Goal: Obtain resource: Download file/media

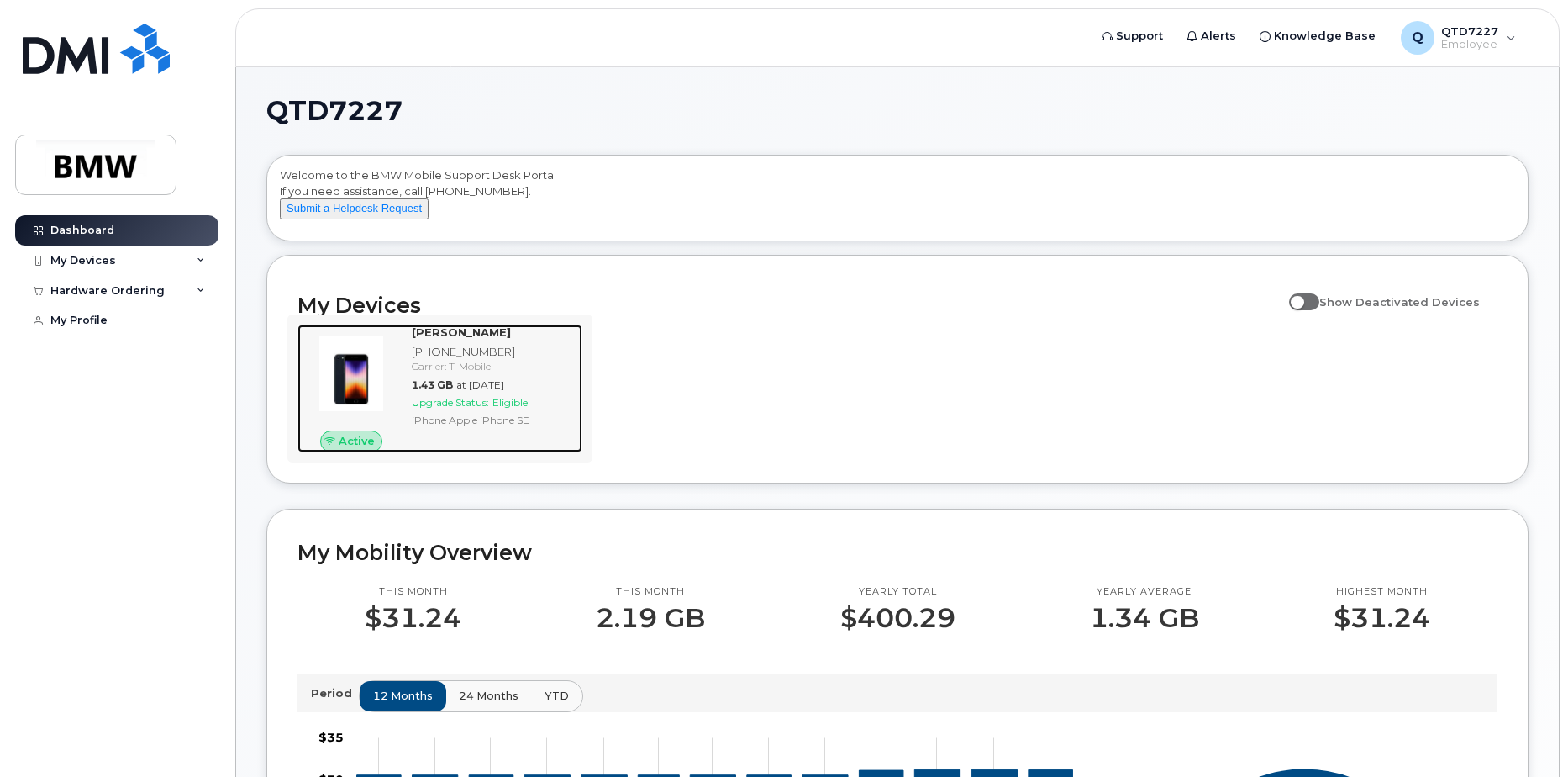
drag, startPoint x: 447, startPoint y: 392, endPoint x: 533, endPoint y: 390, distance: 86.0
click at [447, 392] on div "[PERSON_NAME] [PHONE_NUMBER] Carrier: T-Mobile 1.43 GB at [DATE] Upgrade Status…" at bounding box center [494, 388] width 177 height 128
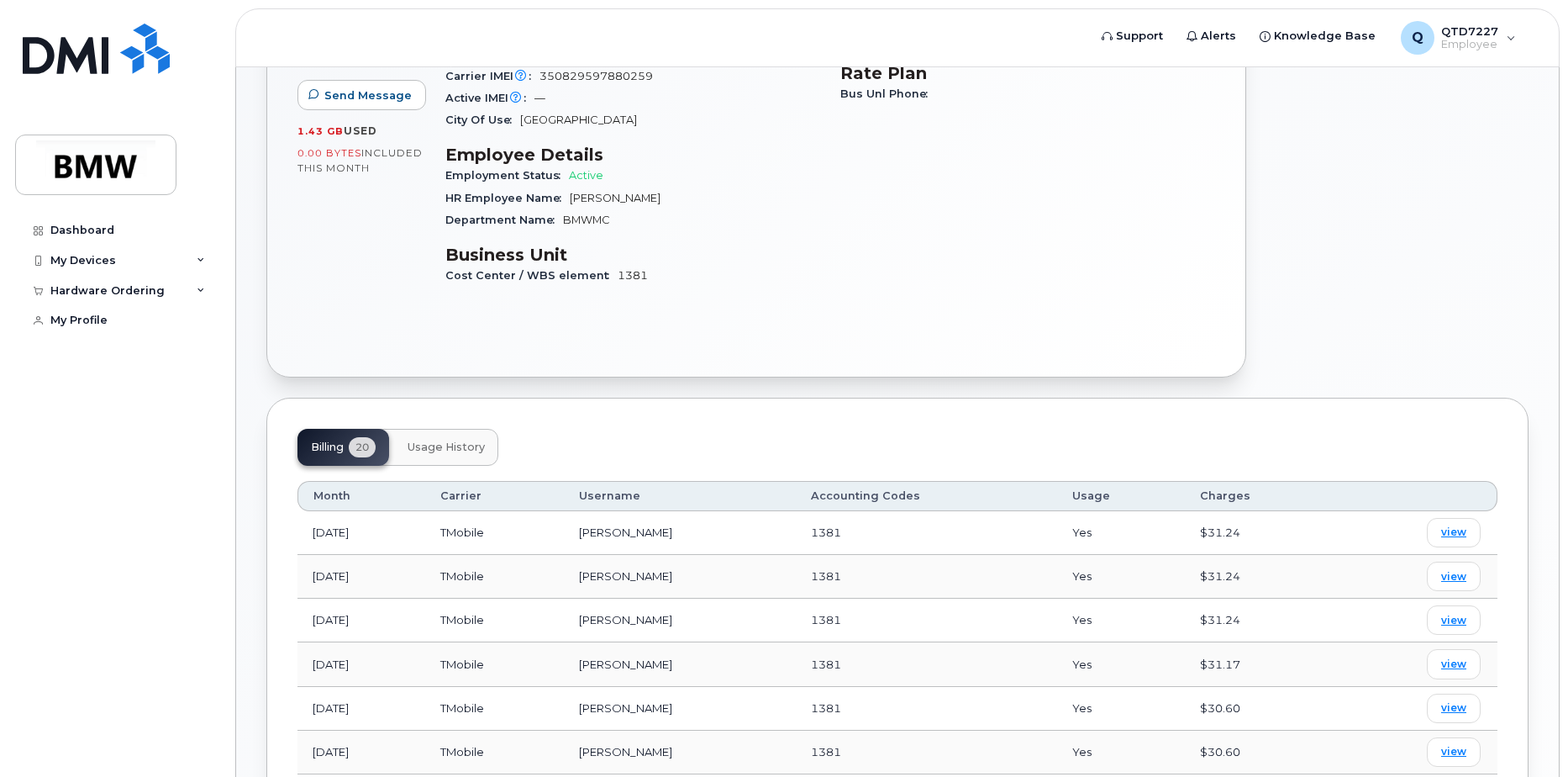
scroll to position [420, 0]
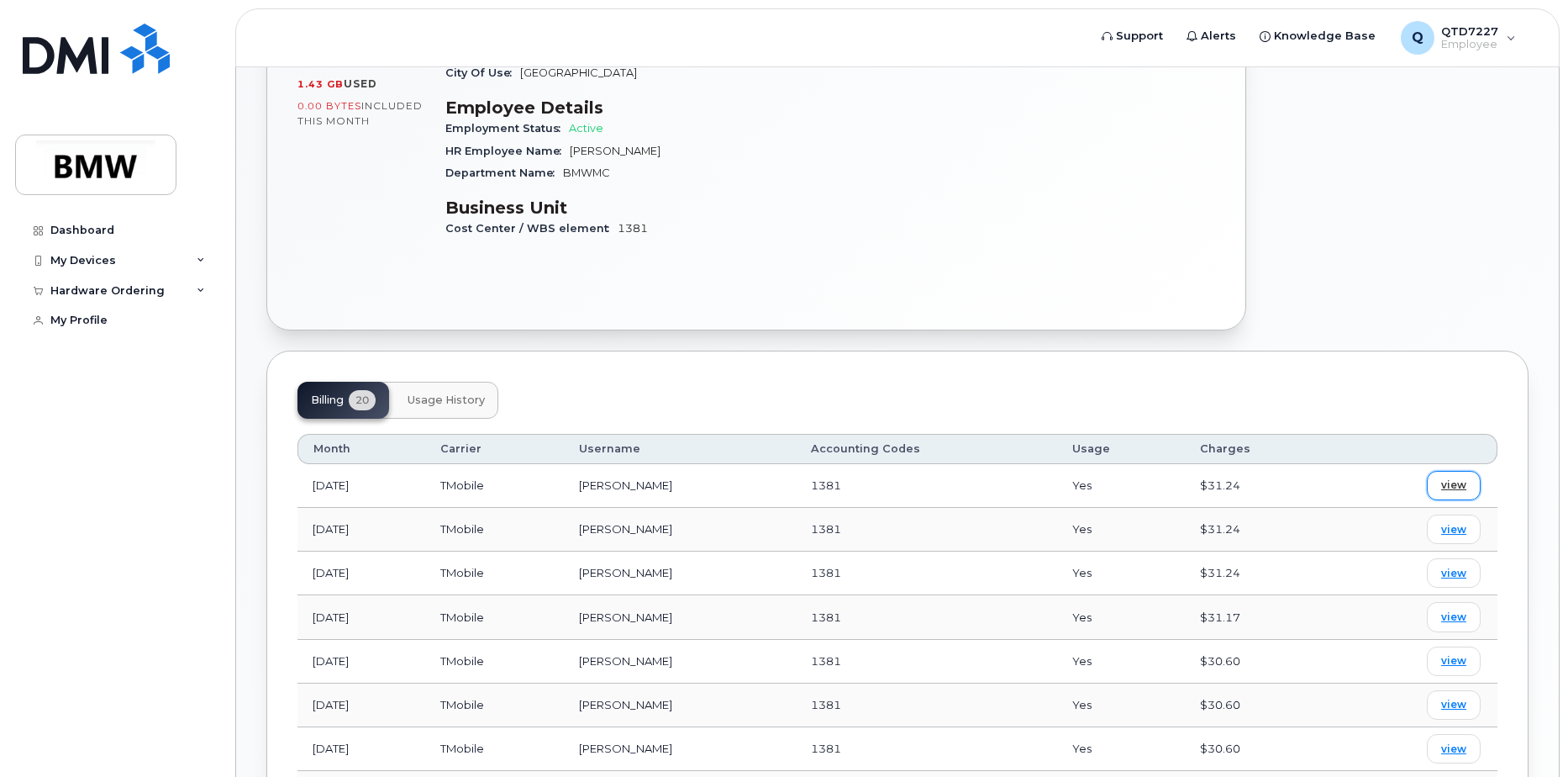
click at [1455, 477] on span "view" at bounding box center [1454, 485] width 26 height 15
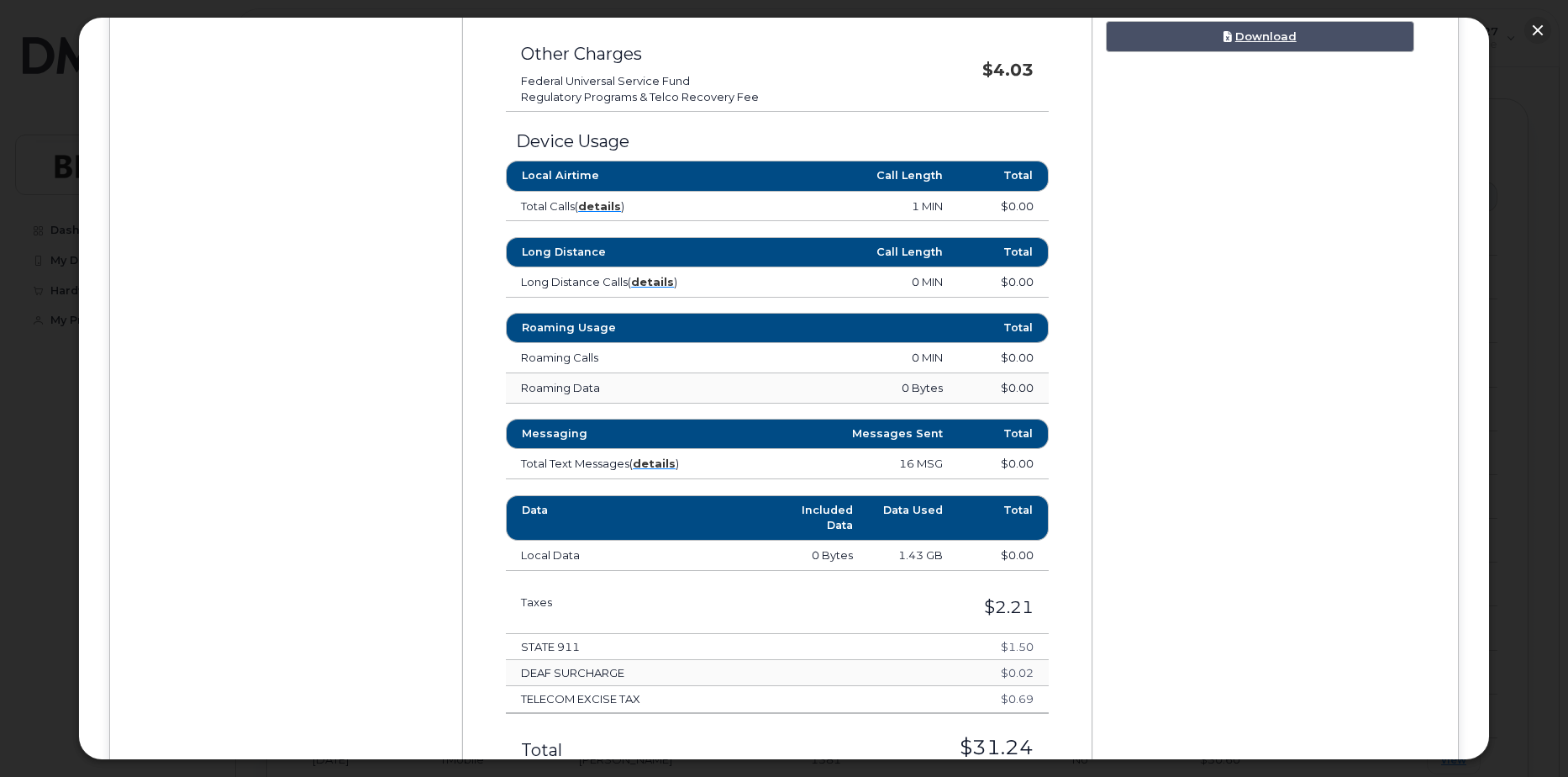
scroll to position [841, 0]
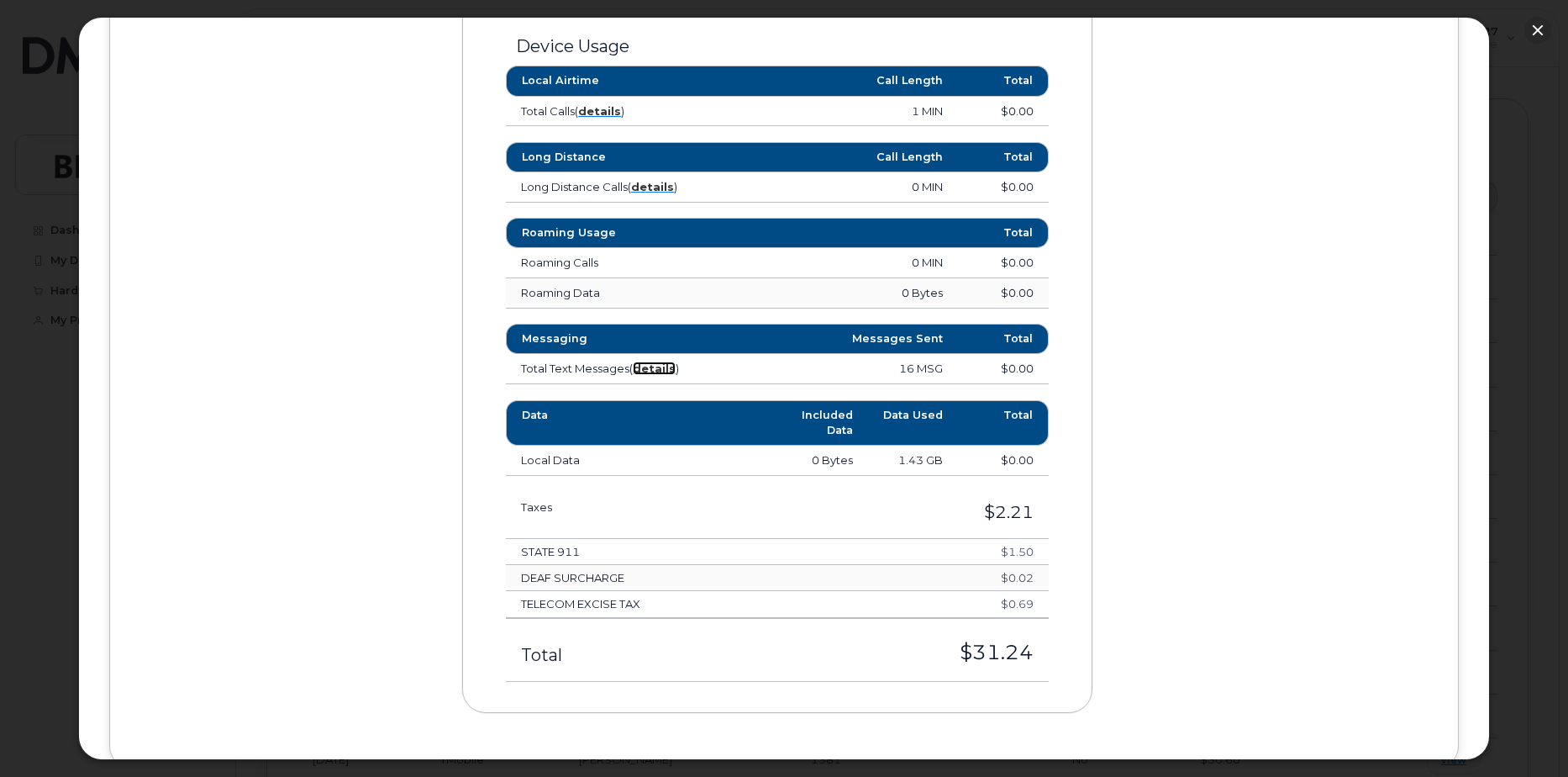
drag, startPoint x: 668, startPoint y: 368, endPoint x: 679, endPoint y: 368, distance: 11.0
click at [668, 368] on strong "details" at bounding box center [654, 368] width 43 height 14
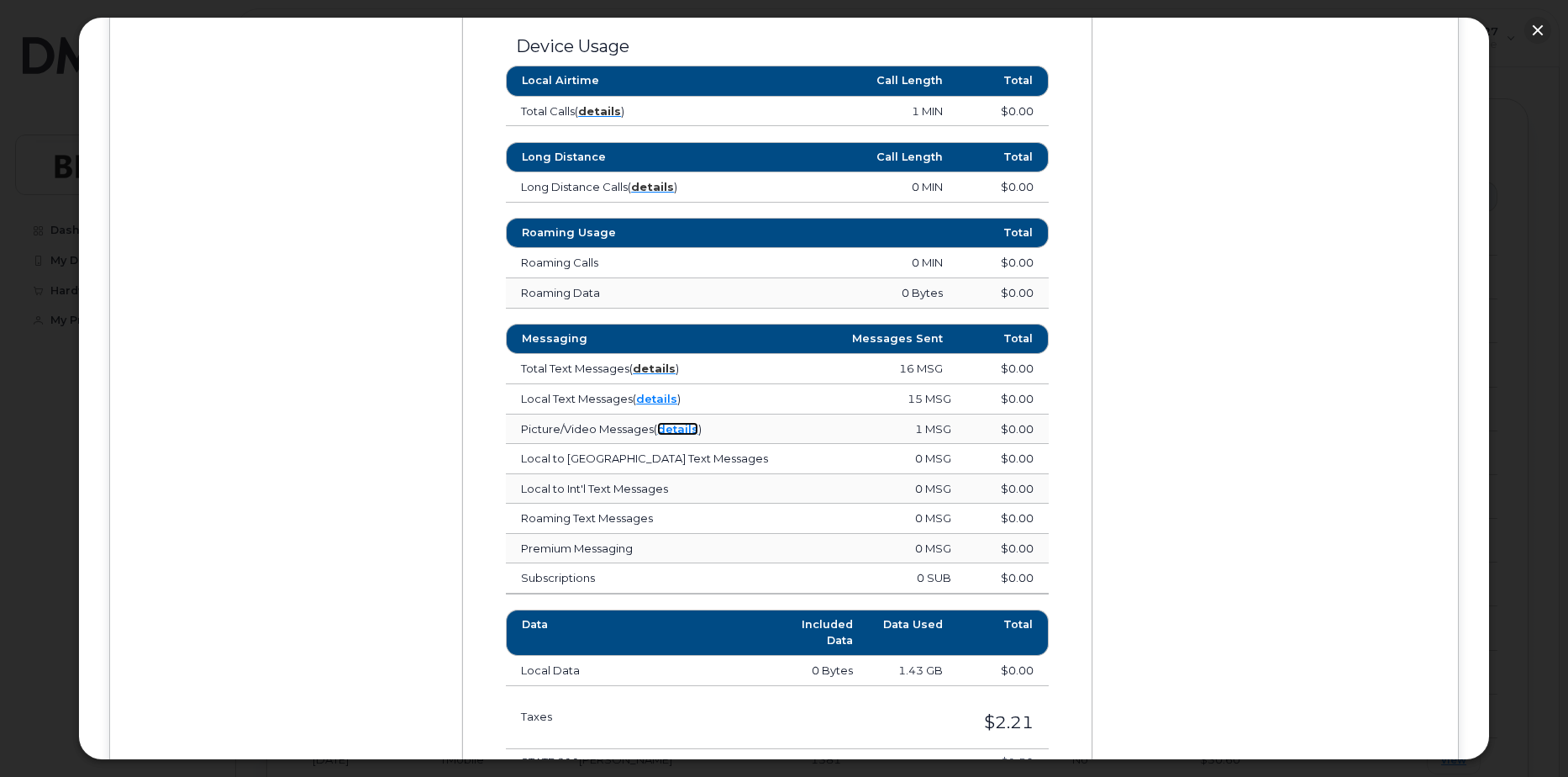
click at [685, 433] on link "details" at bounding box center [678, 429] width 41 height 14
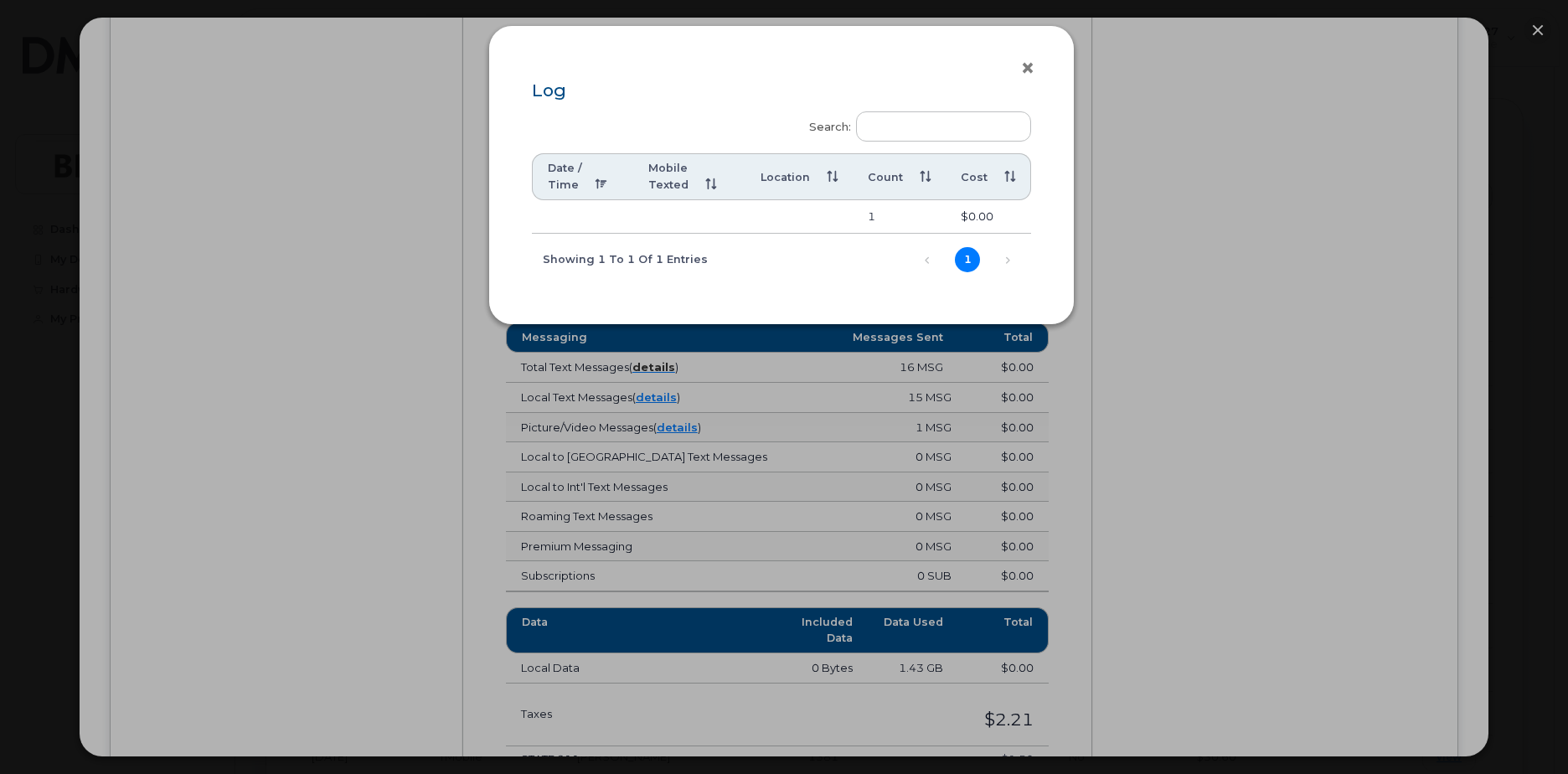
click at [1031, 72] on button "×" at bounding box center [1032, 69] width 24 height 25
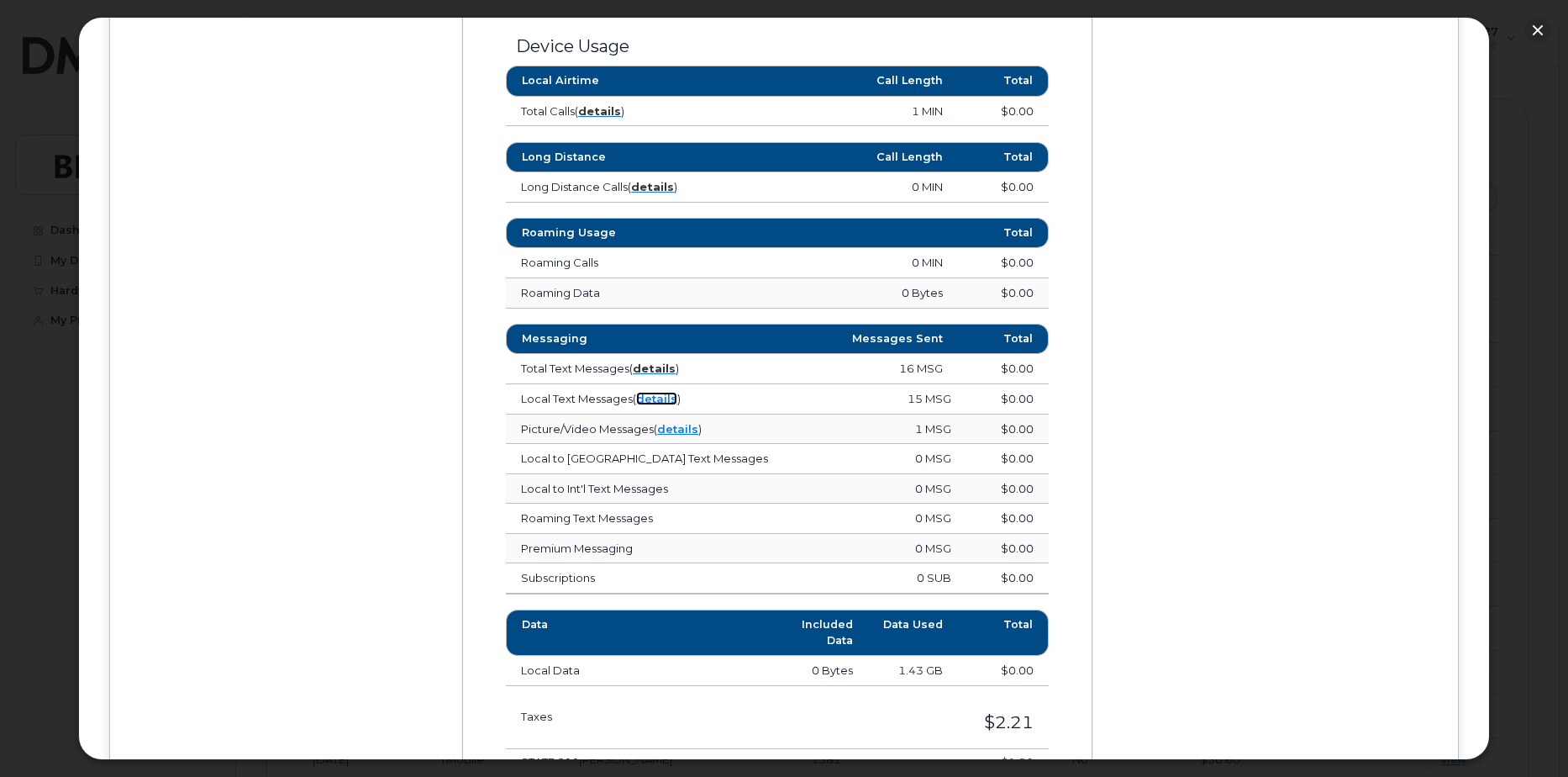
click at [665, 401] on link "details" at bounding box center [657, 399] width 41 height 14
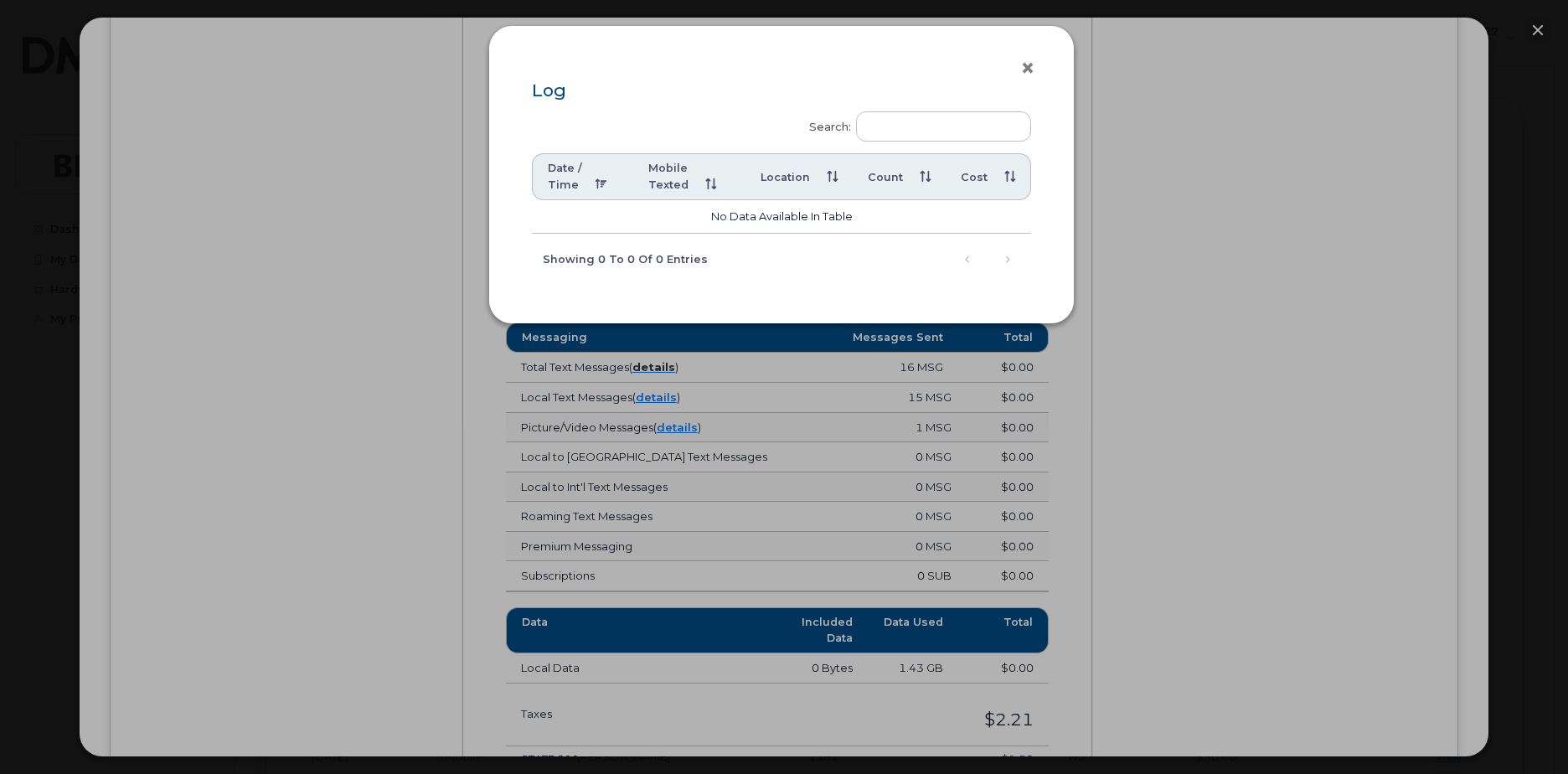
click at [1029, 71] on button "×" at bounding box center [1032, 69] width 24 height 25
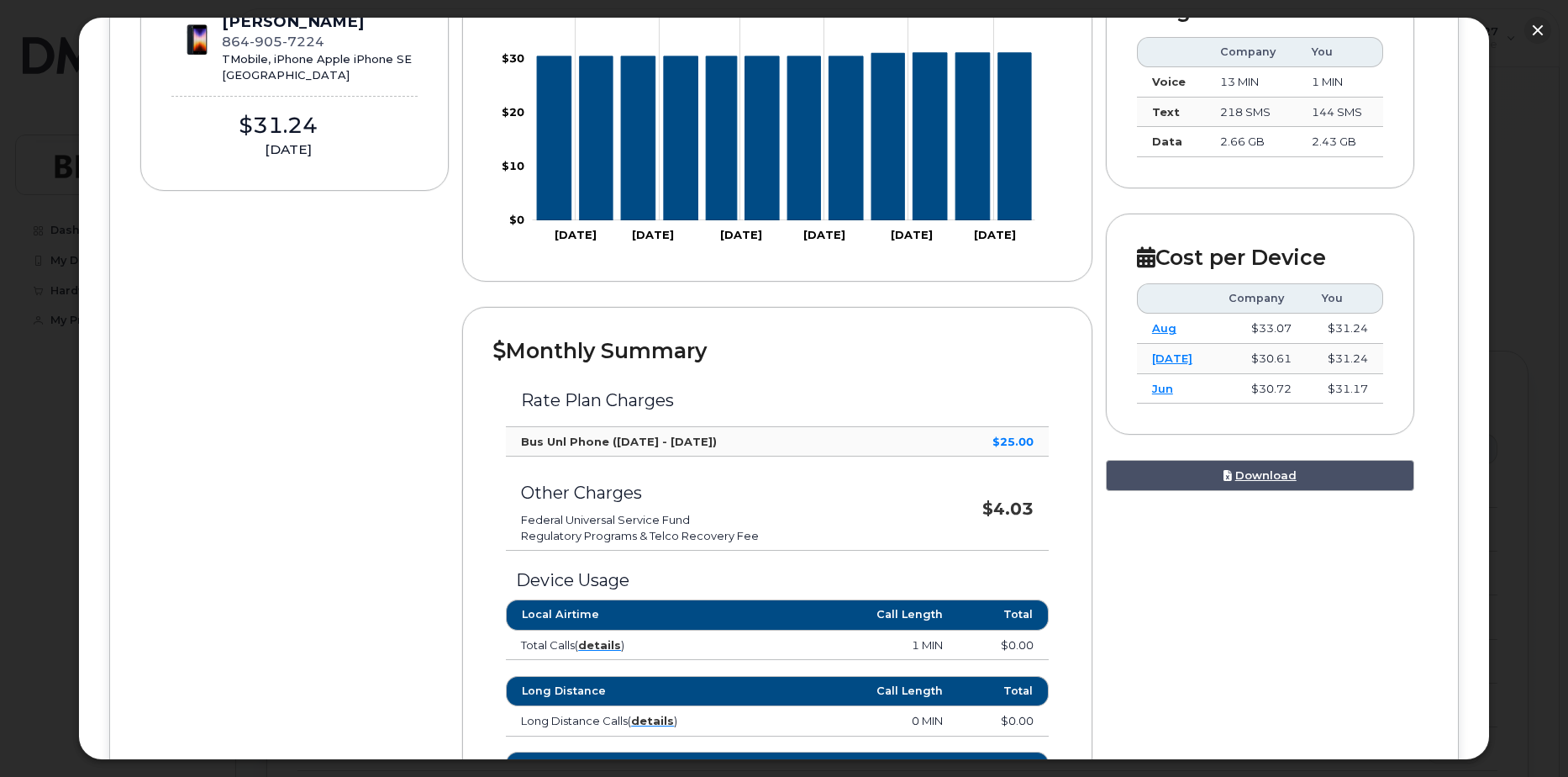
scroll to position [337, 0]
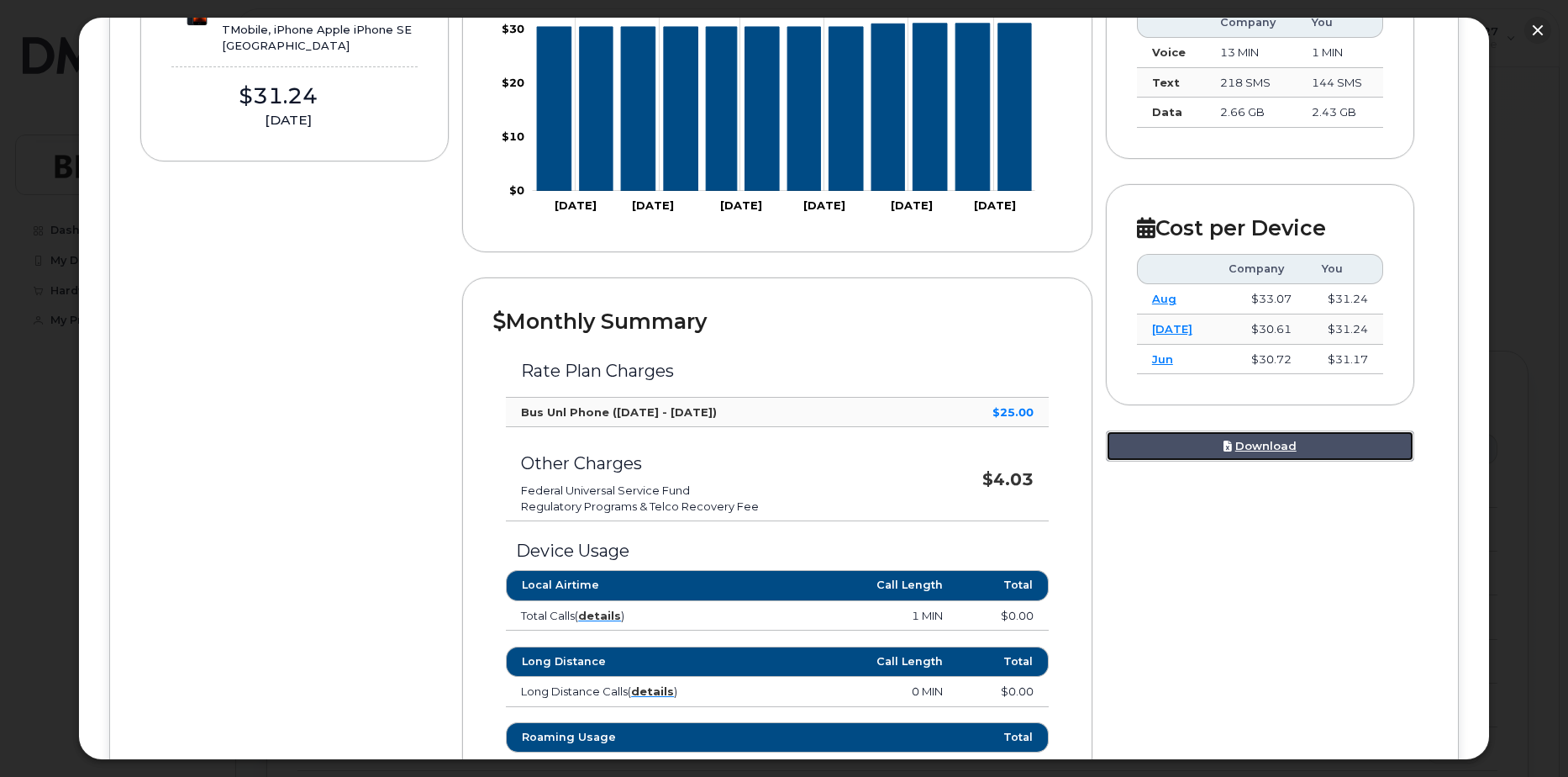
click at [1260, 453] on link "Download" at bounding box center [1261, 446] width 308 height 32
